Goal: Information Seeking & Learning: Understand process/instructions

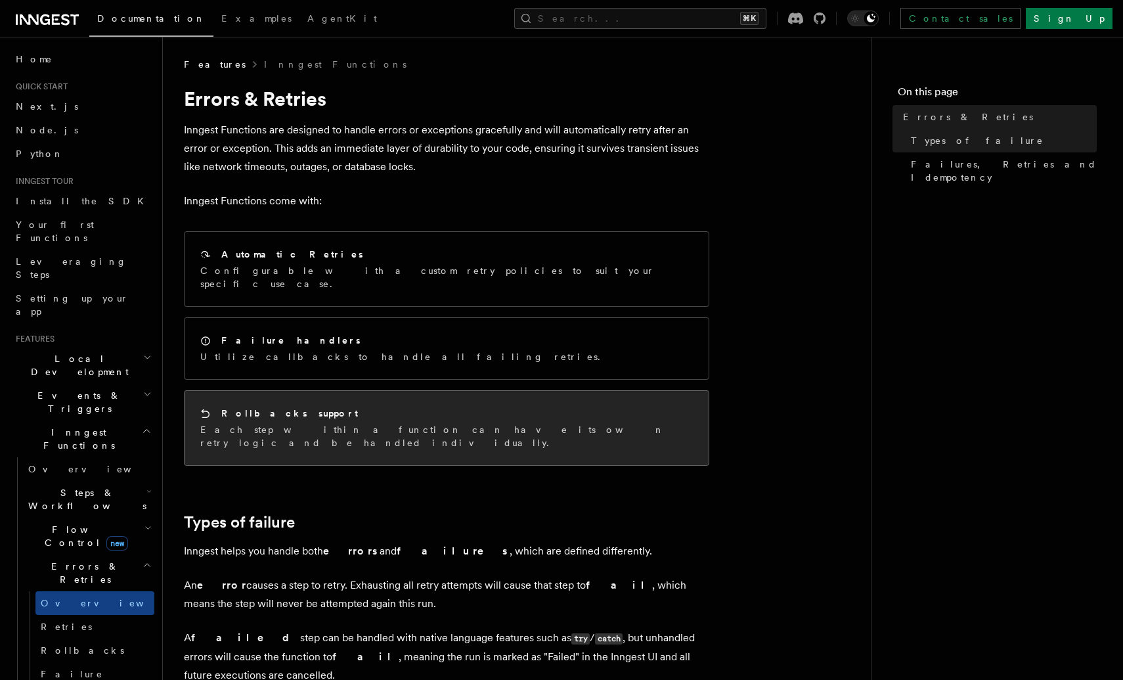
click at [369, 407] on div "Rollbacks support" at bounding box center [446, 414] width 493 height 14
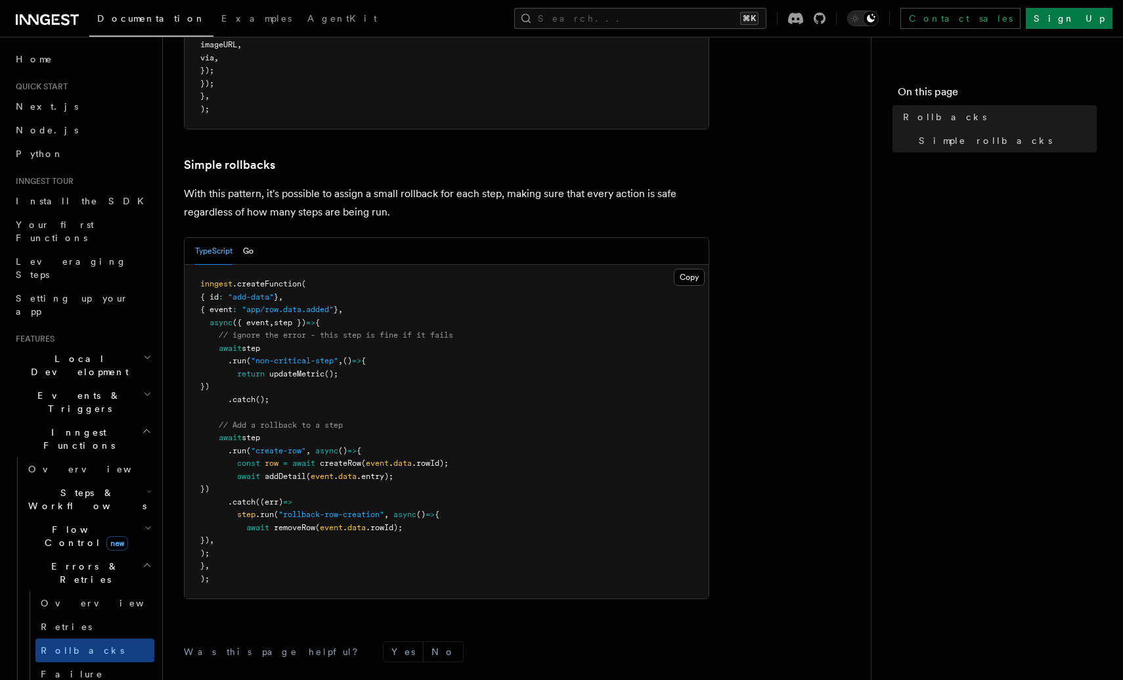
scroll to position [761, 0]
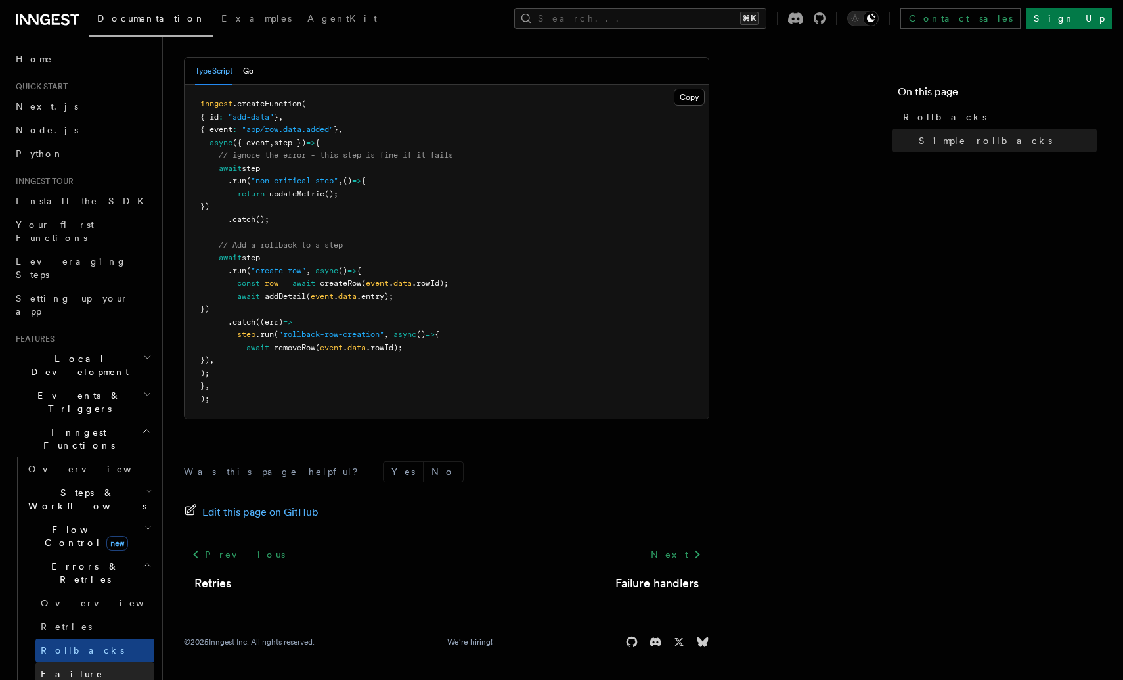
click at [103, 669] on span "Failure handlers" at bounding box center [72, 681] width 62 height 24
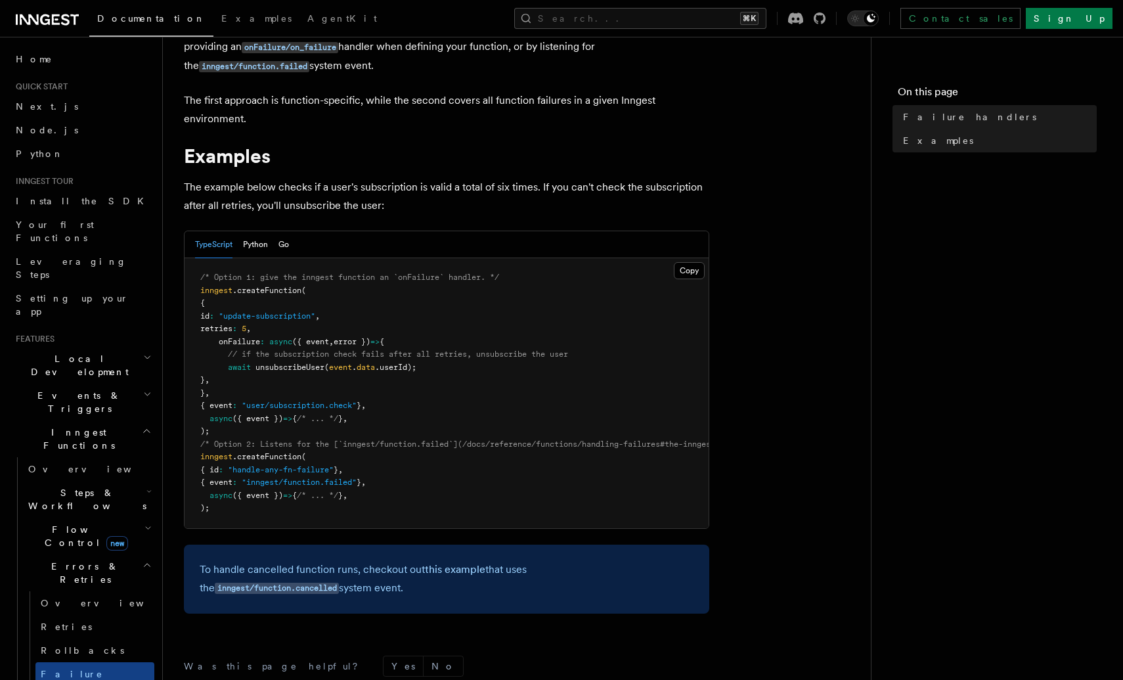
scroll to position [103, 0]
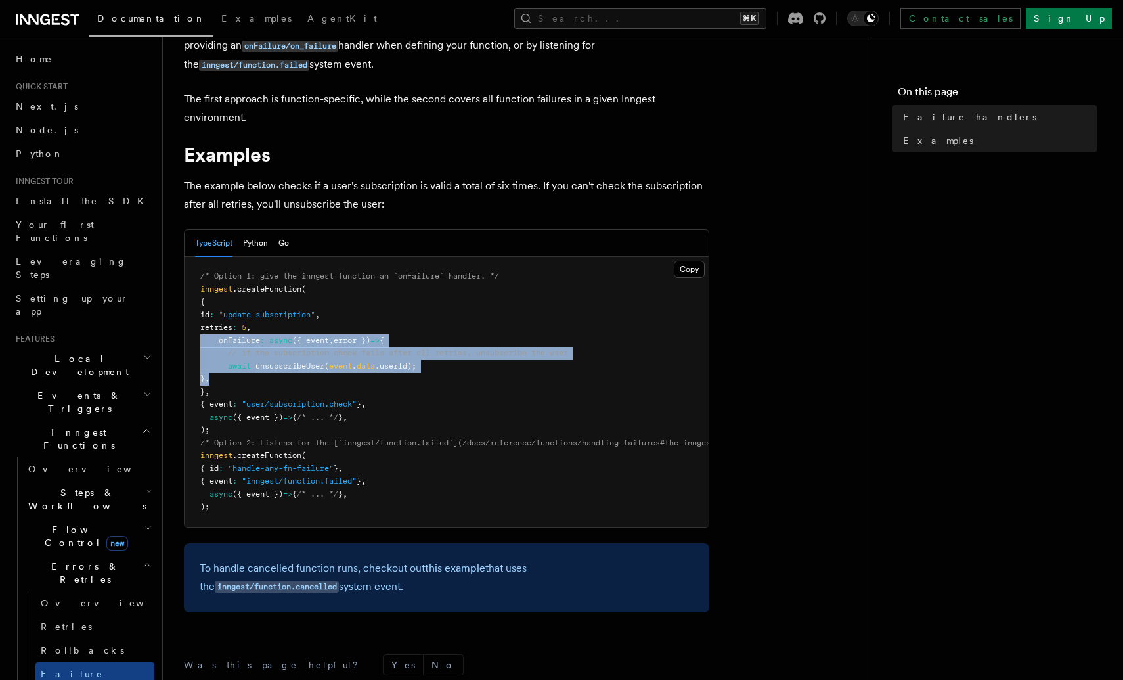
drag, startPoint x: 242, startPoint y: 376, endPoint x: 175, endPoint y: 343, distance: 74.0
click at [175, 343] on div "Features Inngest Functions Errors & Retries Failure handlers TypeScript only If…" at bounding box center [538, 385] width 750 height 976
copy code "onFailure : async ({ event , error }) => { // if the subscription check fails a…"
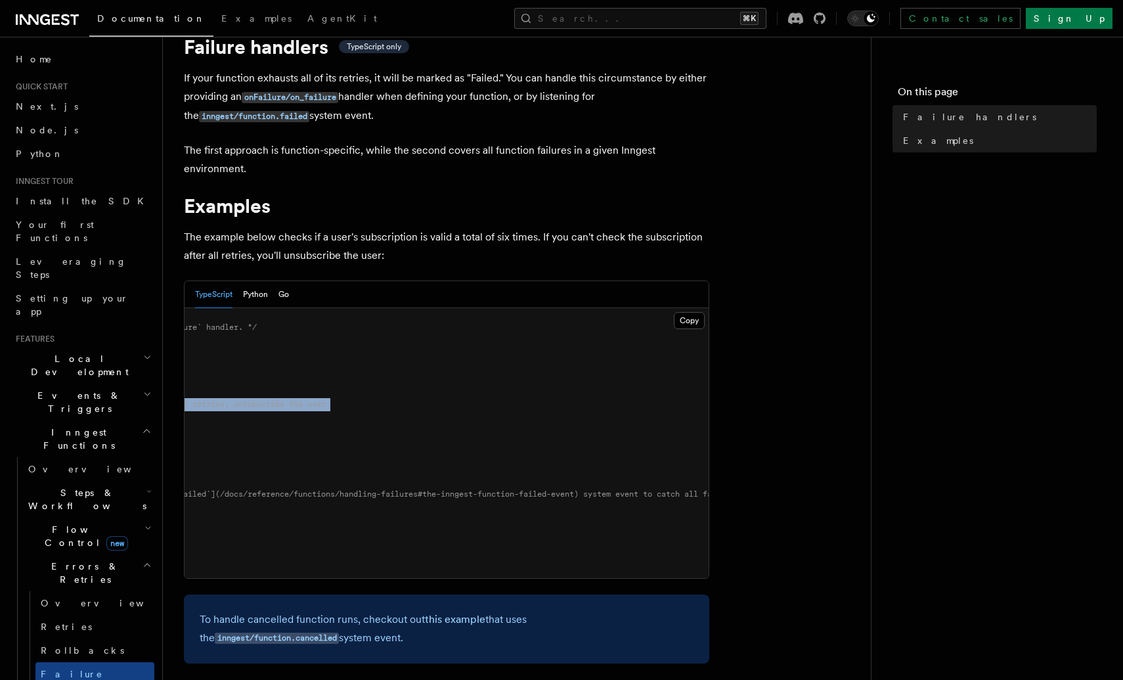
scroll to position [0, 0]
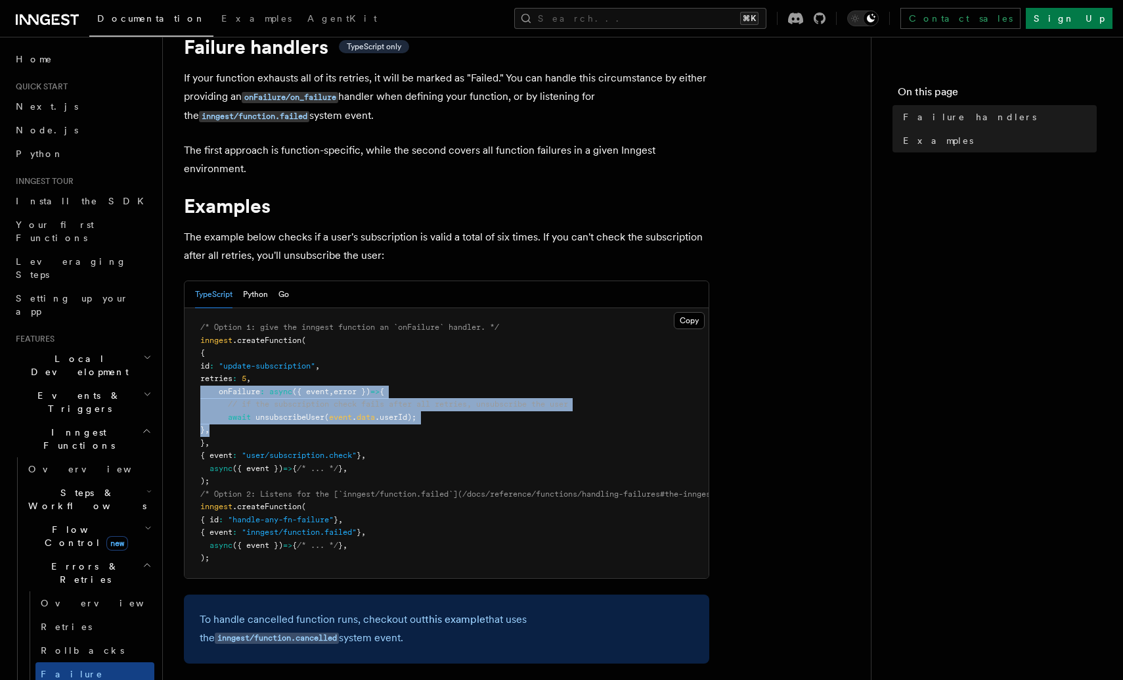
copy code "onFailure : async ({ event , error }) => { // if the subscription check fails a…"
click at [112, 639] on link "Rollbacks" at bounding box center [94, 651] width 119 height 24
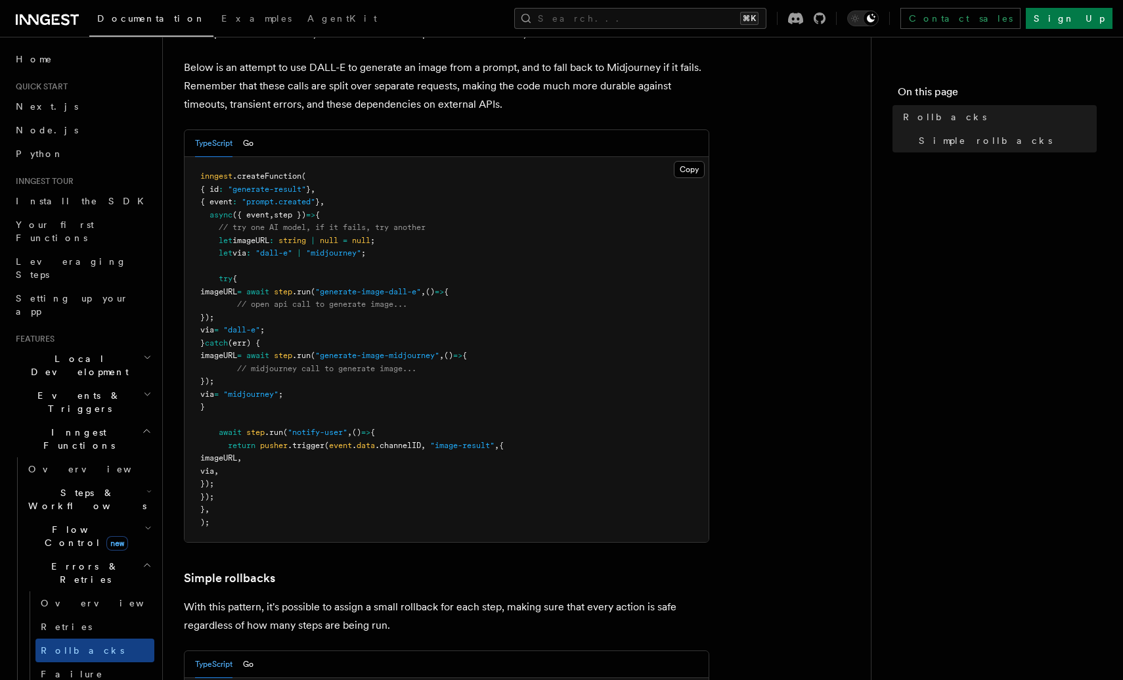
scroll to position [596, 0]
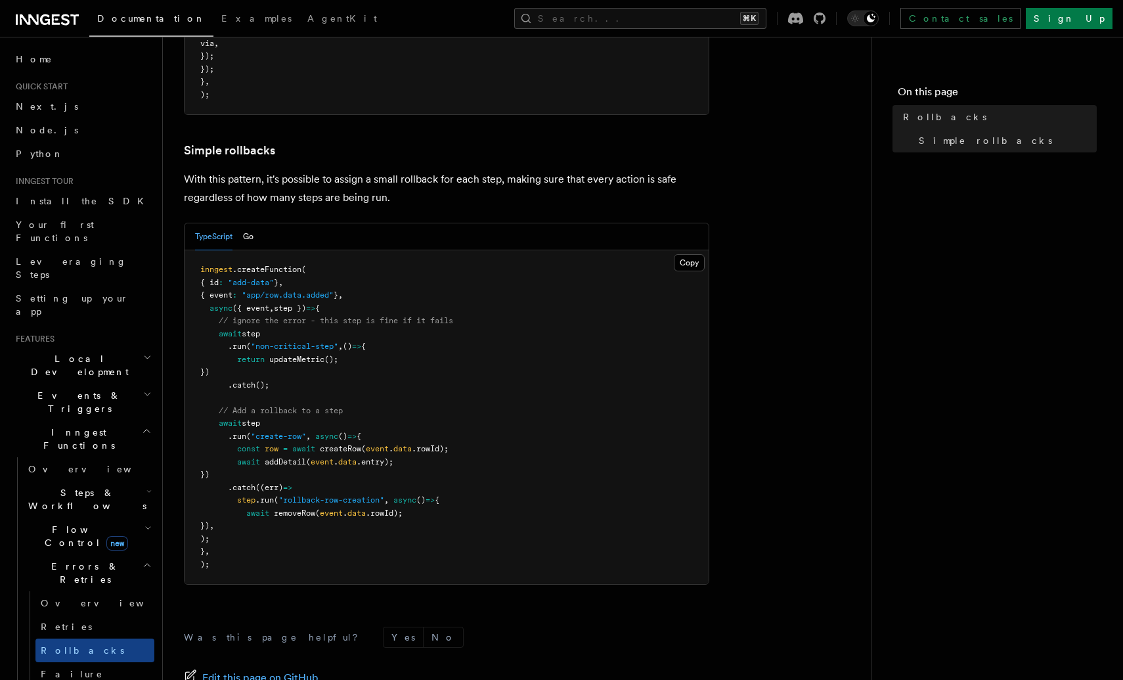
drag, startPoint x: 296, startPoint y: 377, endPoint x: 225, endPoint y: 380, distance: 71.0
click at [223, 379] on pre "inngest .createFunction ( { id : "add-data" } , { event : "app/row.data.added" …" at bounding box center [447, 417] width 524 height 334
drag, startPoint x: 282, startPoint y: 385, endPoint x: 230, endPoint y: 385, distance: 52.6
click at [230, 385] on pre "inngest .createFunction ( { id : "add-data" } , { event : "app/row.data.added" …" at bounding box center [447, 417] width 524 height 334
copy span ".catch ();"
